Goal: Task Accomplishment & Management: Manage account settings

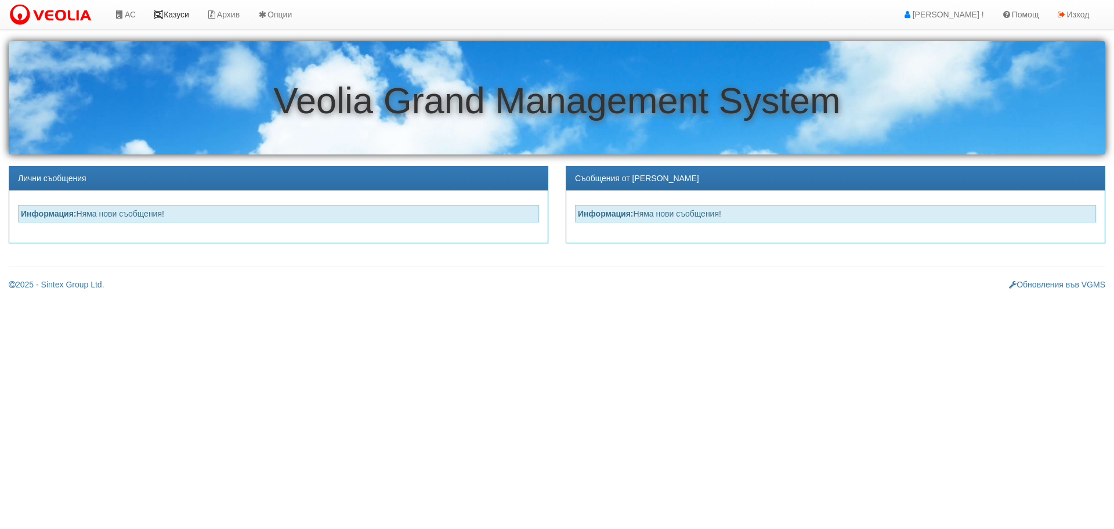
click at [178, 12] on link "Казуси" at bounding box center [171, 14] width 53 height 29
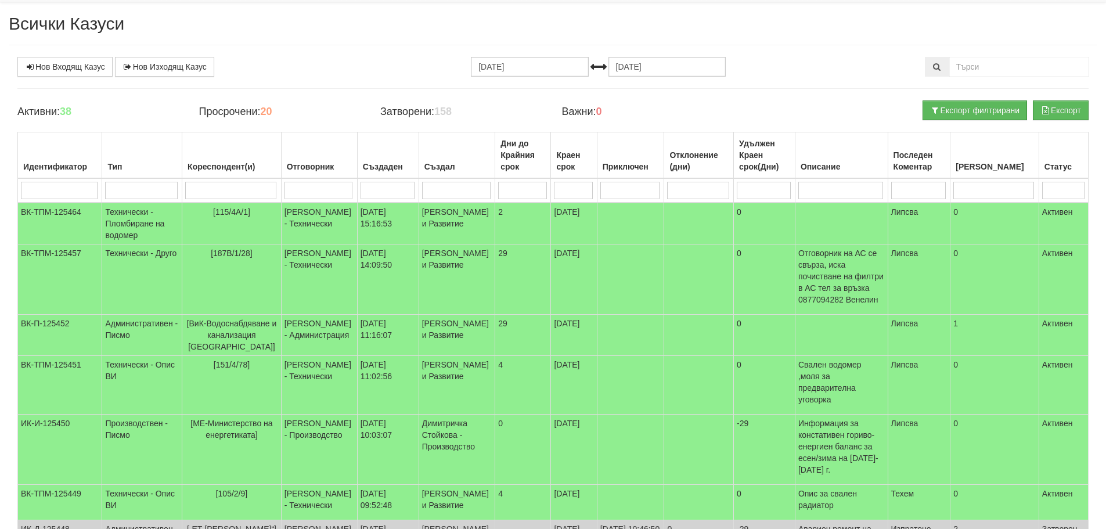
scroll to position [2, 0]
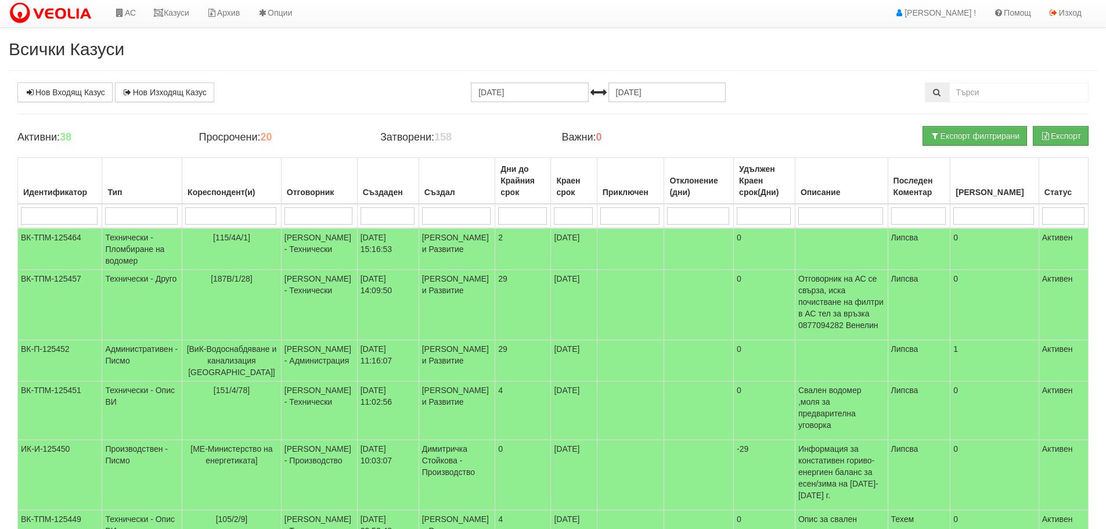
click at [318, 218] on input "search" at bounding box center [318, 215] width 68 height 17
type input "д"
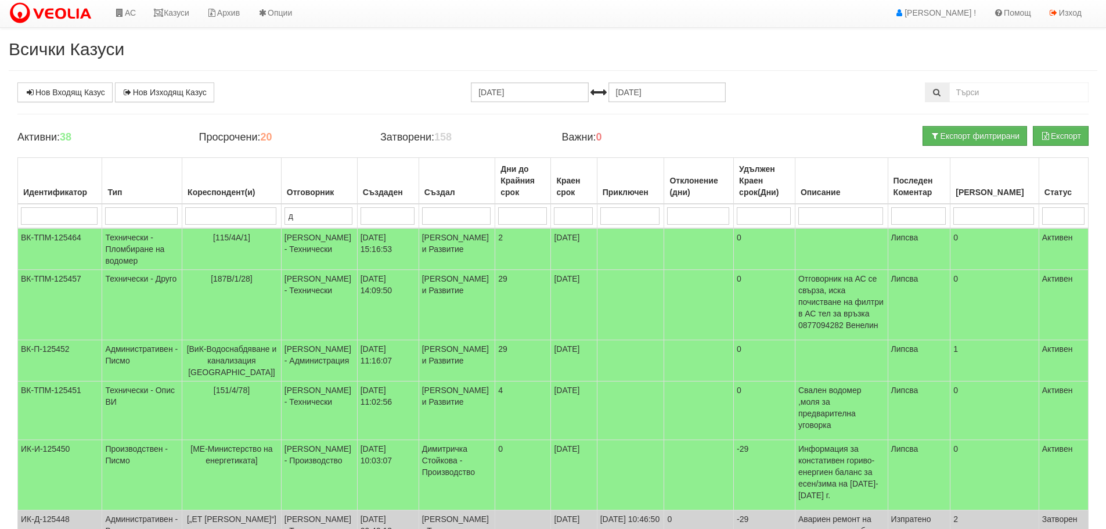
type input "ди"
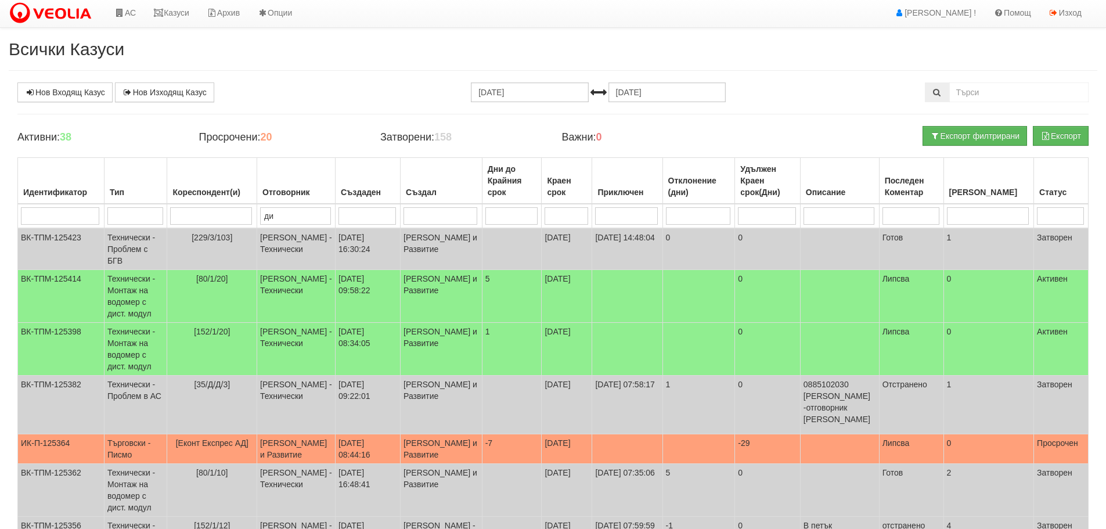
type input "дия"
type input "диян"
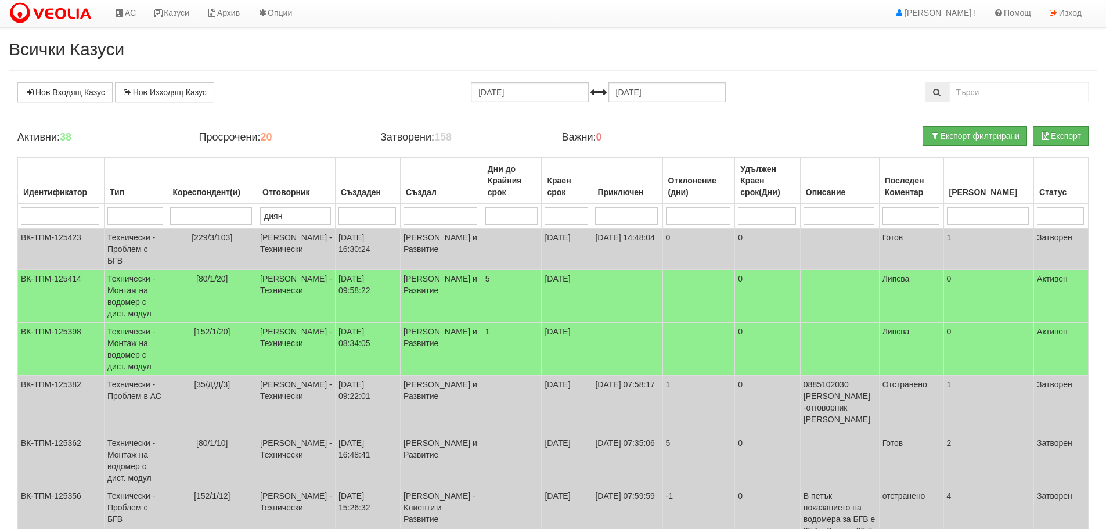
type input "диян"
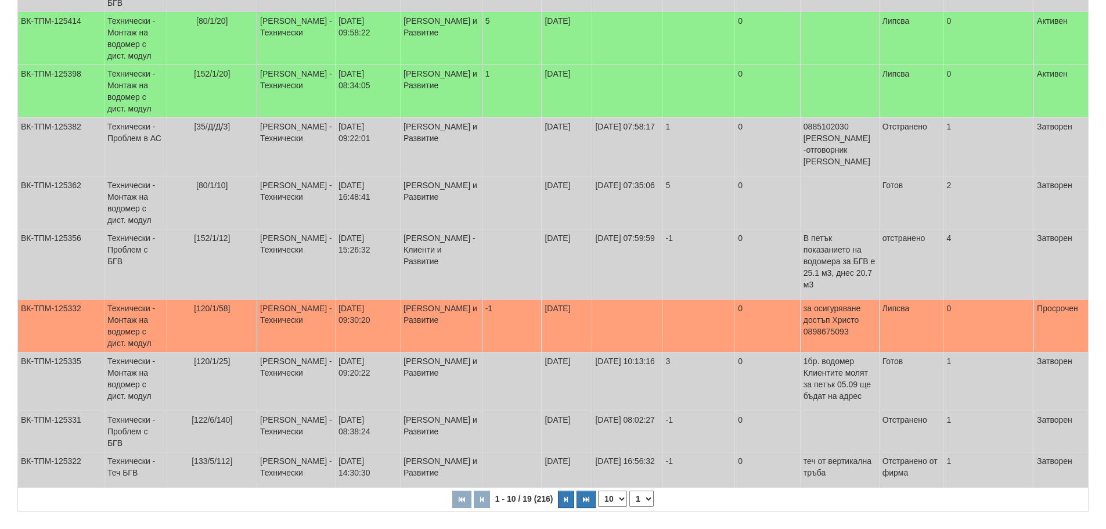
scroll to position [280, 0]
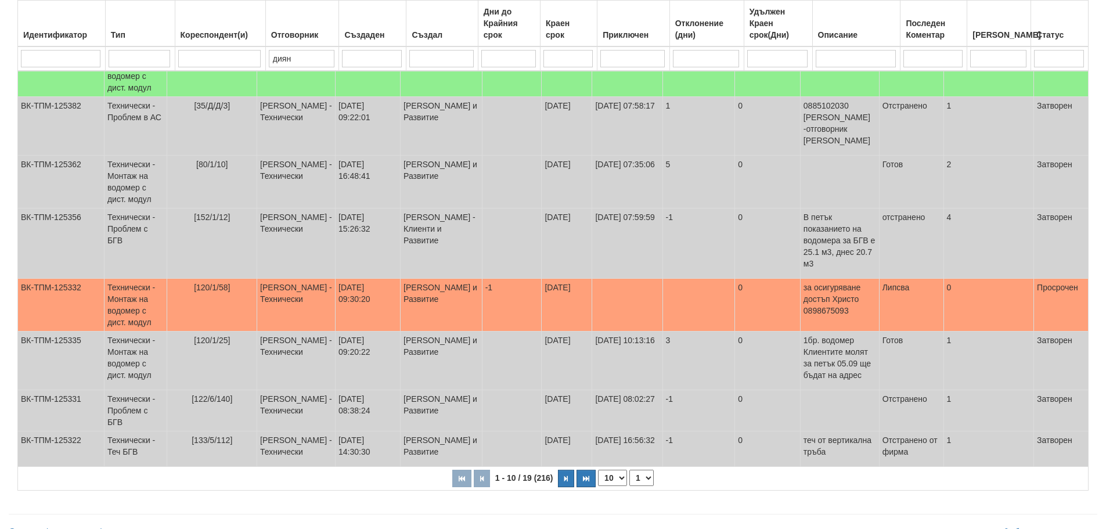
type input "диян"
click at [636, 470] on select "1 2" at bounding box center [641, 478] width 24 height 16
select select "2"
click at [631, 470] on select "1 2" at bounding box center [641, 478] width 24 height 16
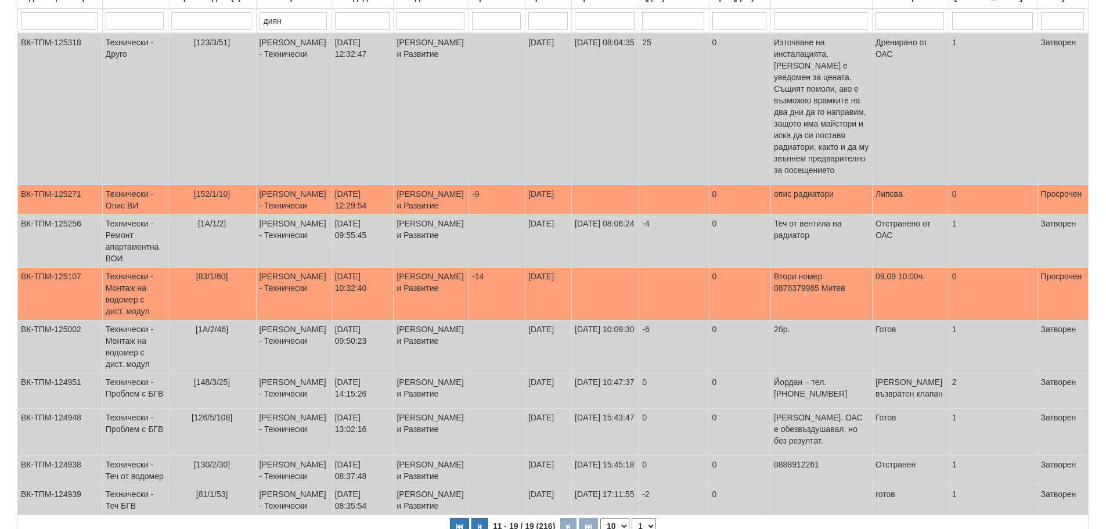
scroll to position [106, 0]
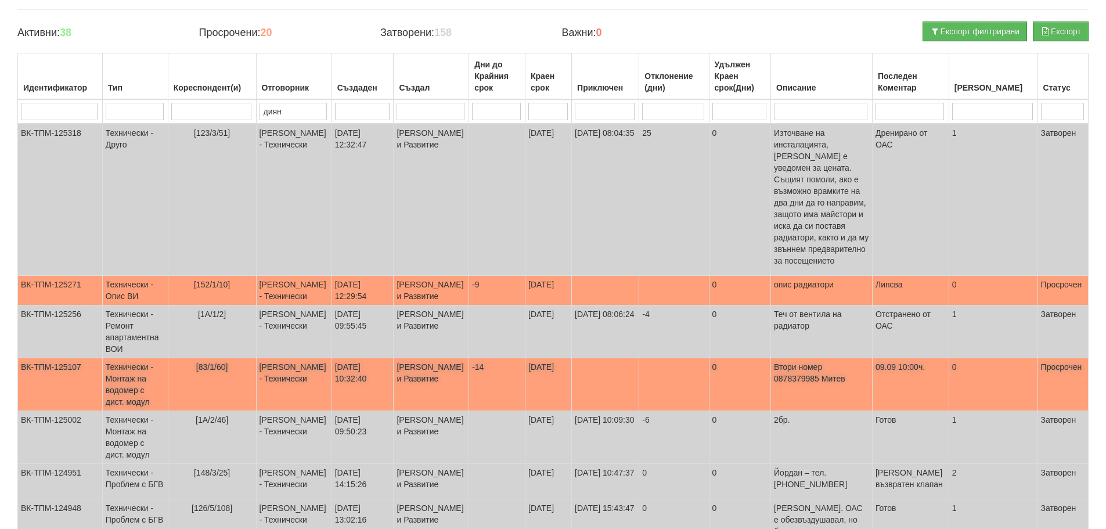
click at [134, 358] on td "Технически - Монтаж на водомер с дист. модул" at bounding box center [135, 384] width 66 height 53
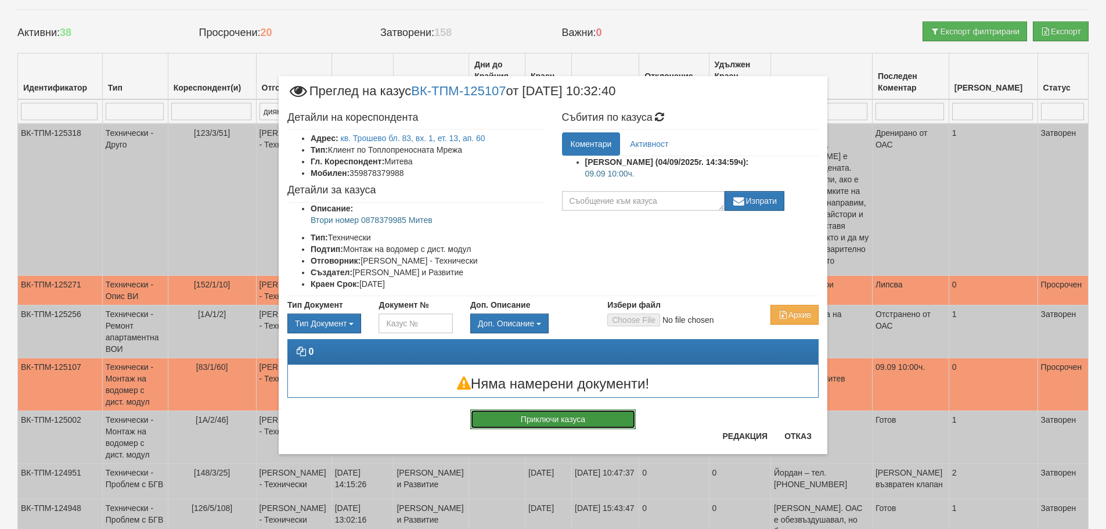
click at [572, 414] on button "Приключи казуса" at bounding box center [552, 419] width 165 height 20
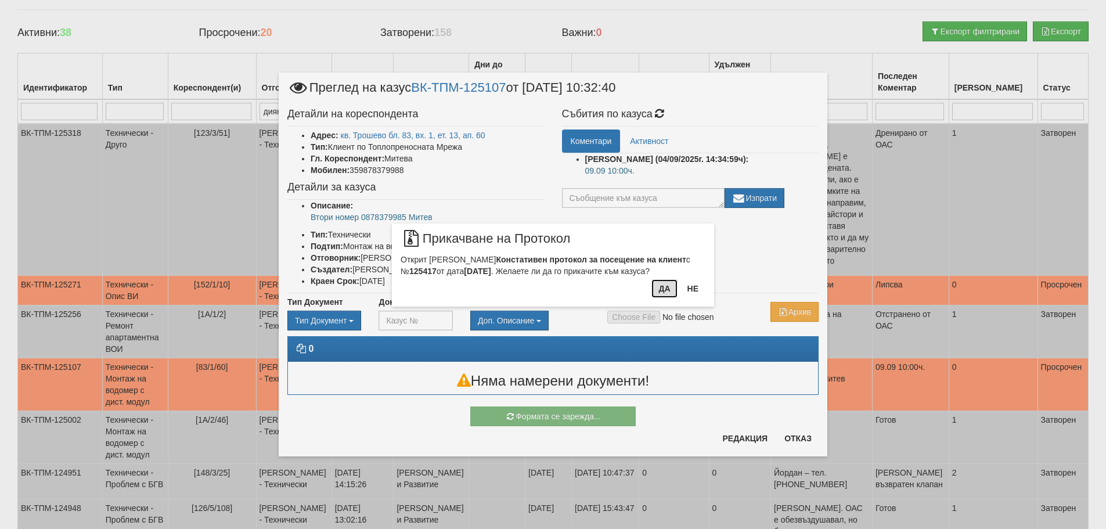
click at [667, 290] on button "Да" at bounding box center [664, 288] width 26 height 19
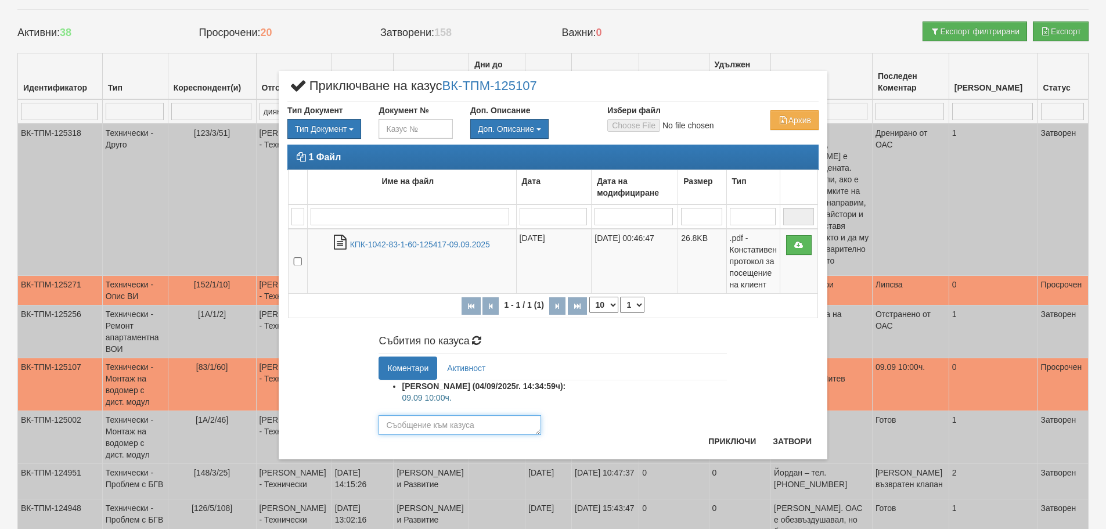
click at [463, 425] on textarea at bounding box center [459, 425] width 163 height 20
type textarea "готов"
click at [729, 442] on button "Приключи" at bounding box center [732, 441] width 62 height 19
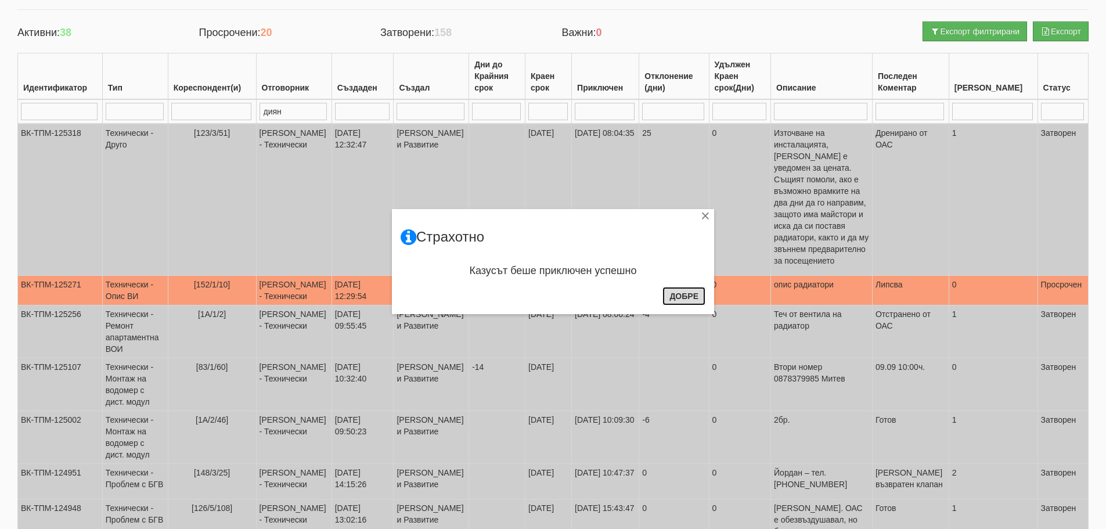
click at [680, 297] on button "Добре" at bounding box center [683, 296] width 43 height 19
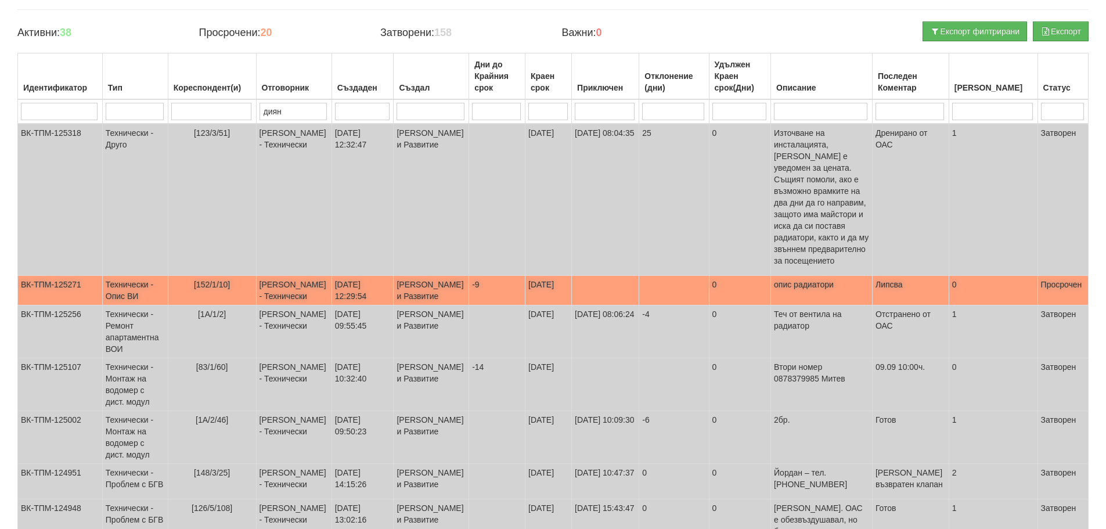
click at [138, 276] on td "Технически - Опис ВИ" at bounding box center [135, 291] width 66 height 30
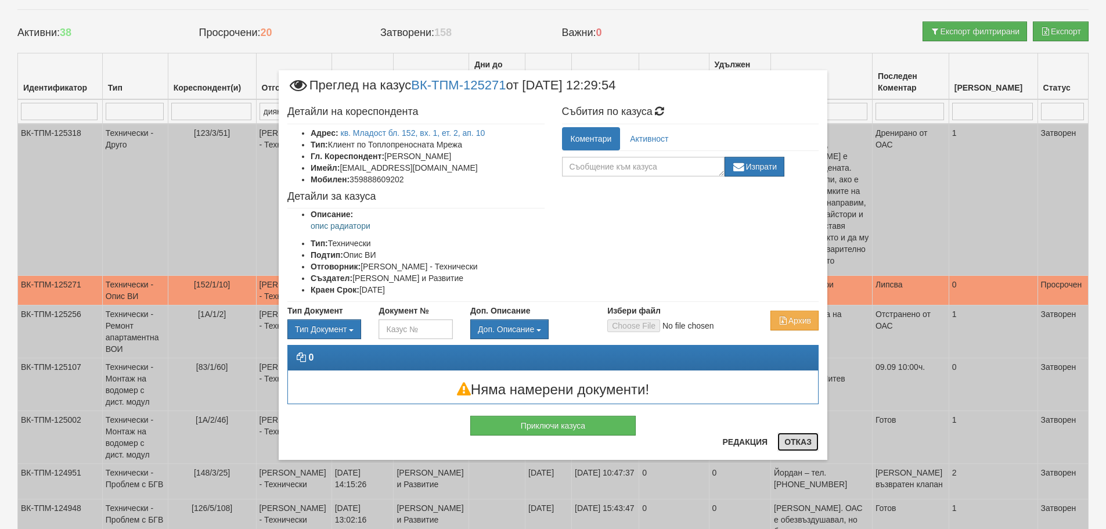
click at [796, 441] on button "Отказ" at bounding box center [797, 441] width 41 height 19
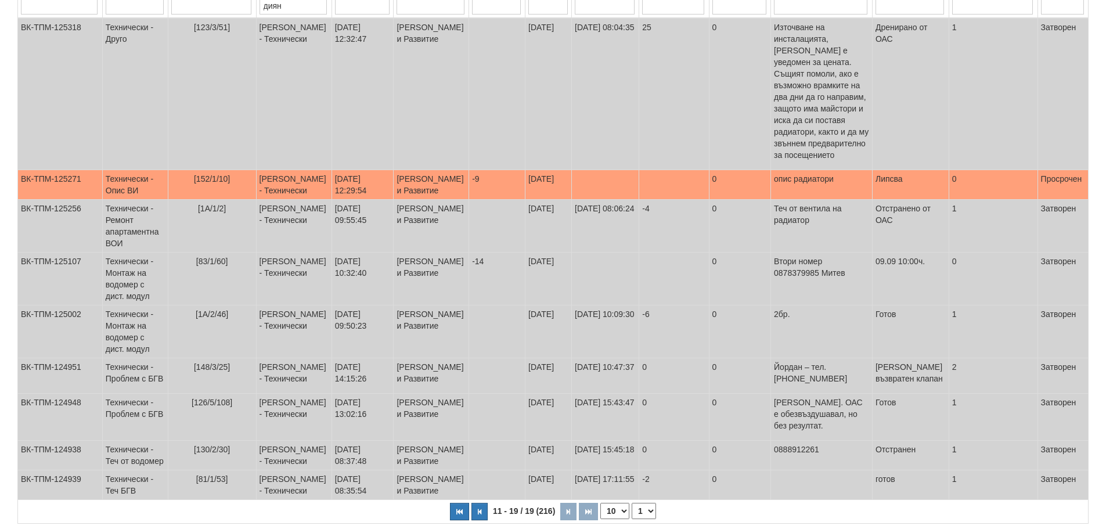
scroll to position [286, 0]
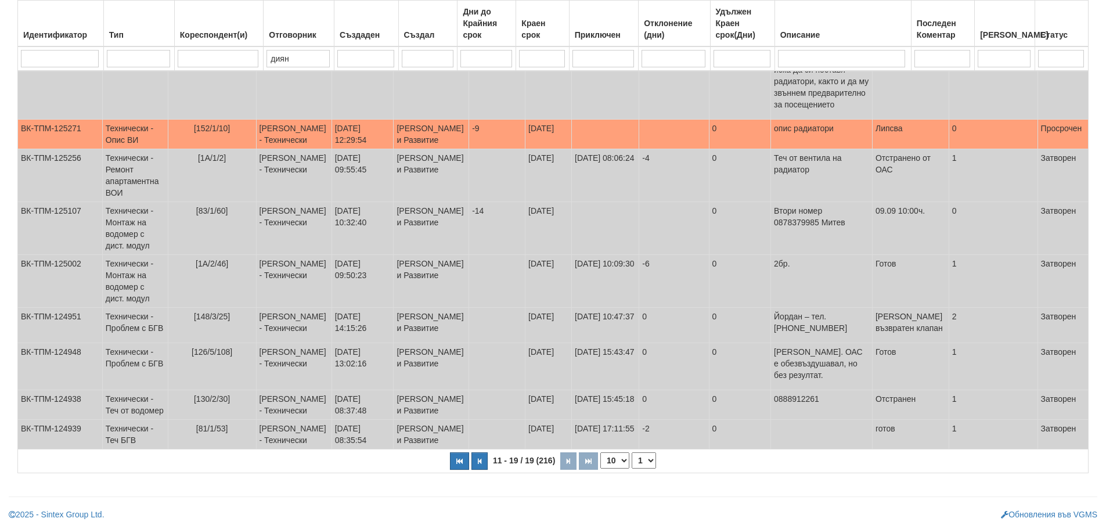
click at [647, 458] on select "1 2" at bounding box center [644, 460] width 24 height 16
select select "1"
click at [632, 452] on select "1 2" at bounding box center [644, 460] width 24 height 16
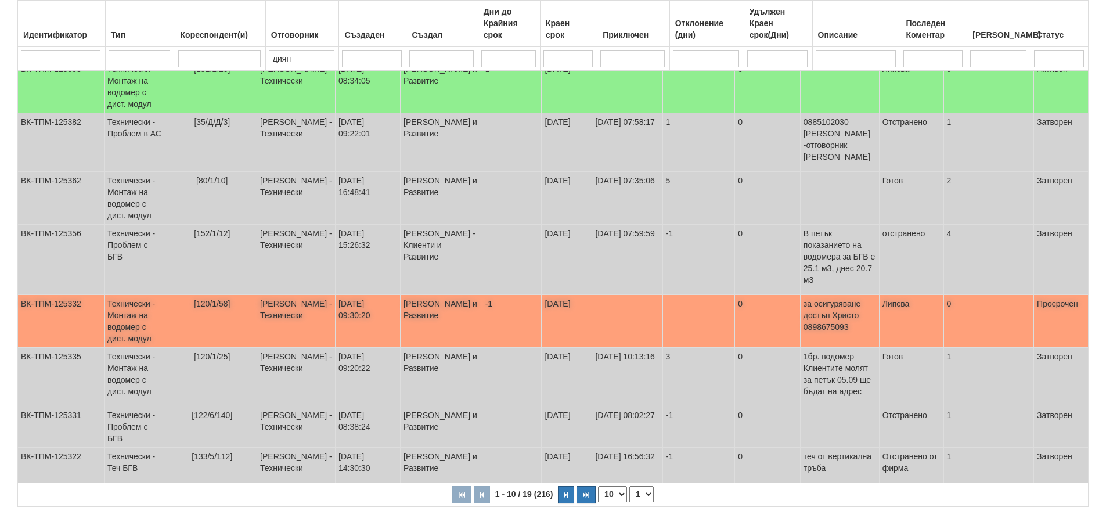
scroll to position [280, 0]
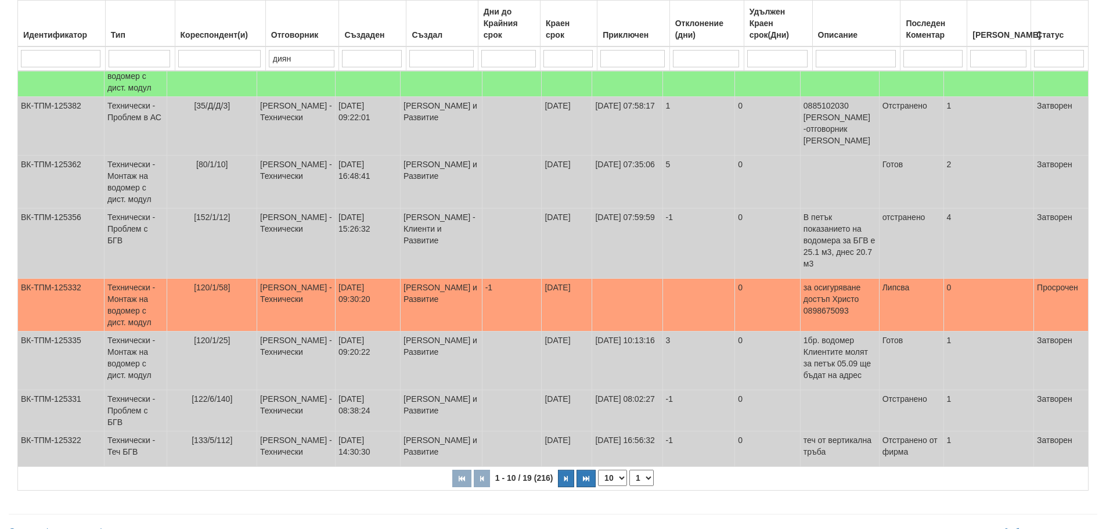
click at [644, 470] on select "1 2" at bounding box center [641, 478] width 24 height 16
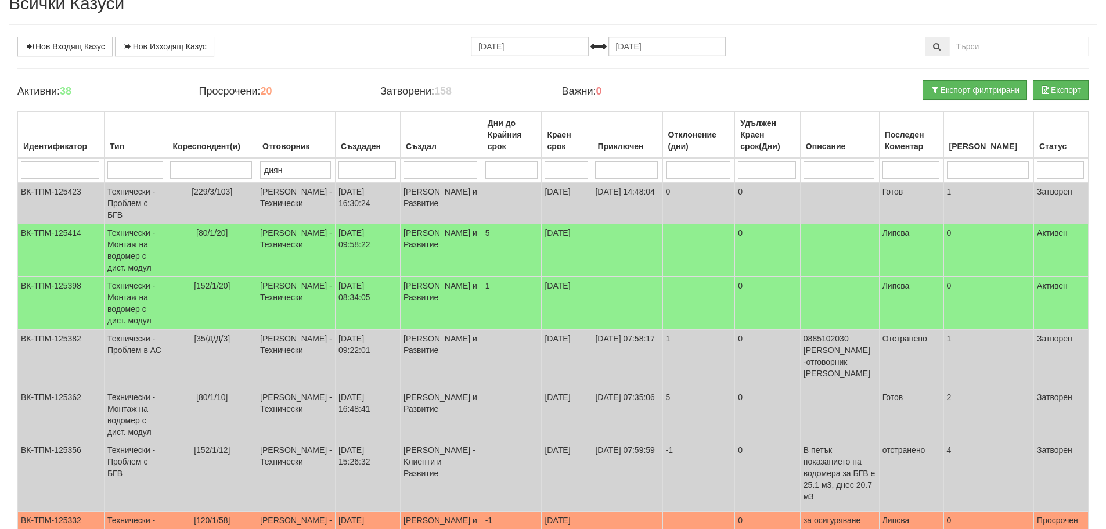
scroll to position [0, 0]
